Goal: Navigation & Orientation: Understand site structure

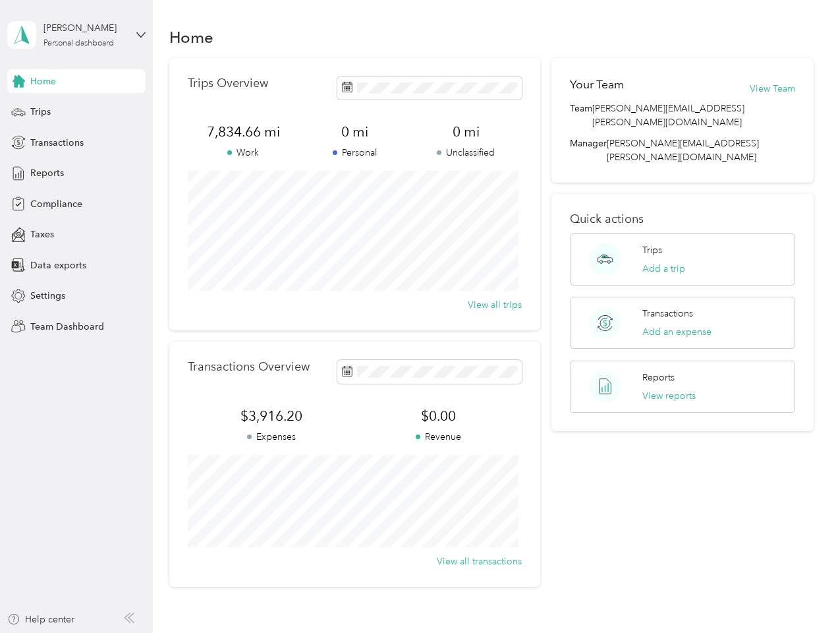
click at [418, 316] on div "Trips Overview 7,834.66 mi Work 0 mi Personal 0 mi Unclassified View all trips" at bounding box center [354, 194] width 371 height 272
click at [76, 35] on div "[PERSON_NAME]" at bounding box center [84, 28] width 82 height 14
click at [76, 81] on div "You’re signed in as [EMAIL_ADDRESS][PERSON_NAME][DOMAIN_NAME] Team dashboard Pe…" at bounding box center [220, 115] width 426 height 134
click at [18, 81] on div "You’re signed in as [EMAIL_ADDRESS][PERSON_NAME][DOMAIN_NAME] Team dashboard Pe…" at bounding box center [220, 115] width 426 height 134
